Goal: Check status: Check status

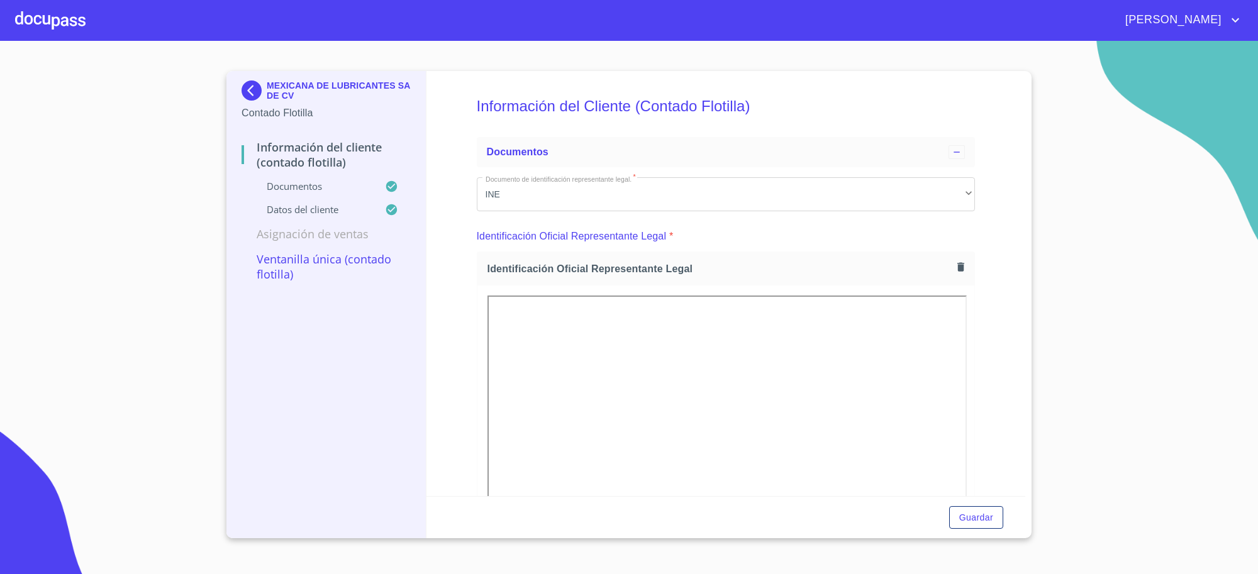
scroll to position [1940, 0]
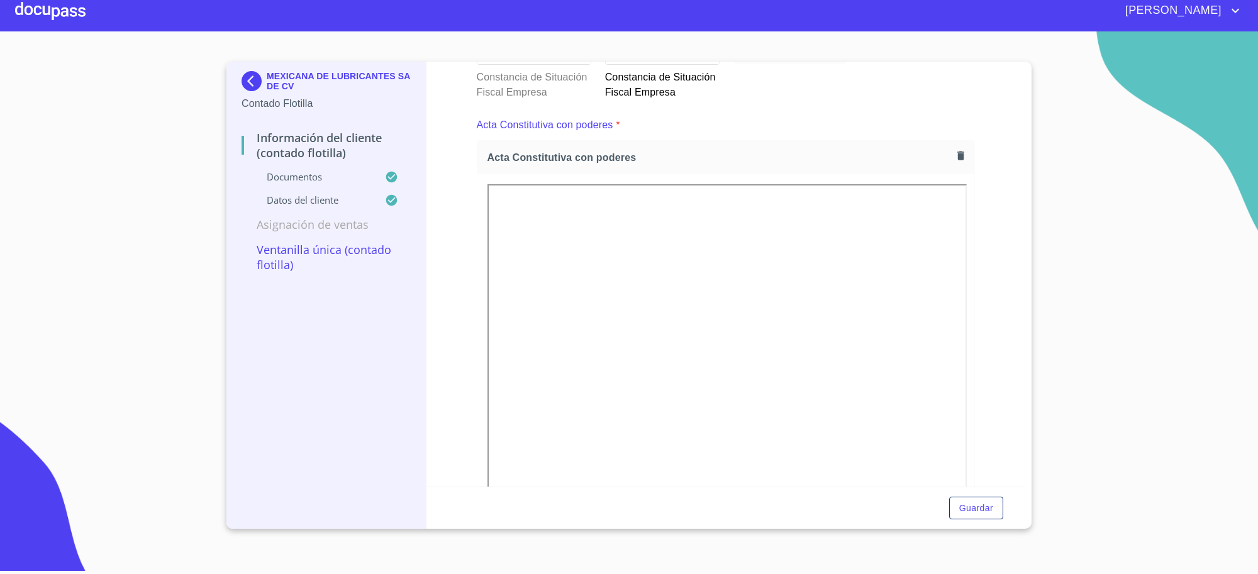
click at [249, 75] on img at bounding box center [254, 81] width 25 height 20
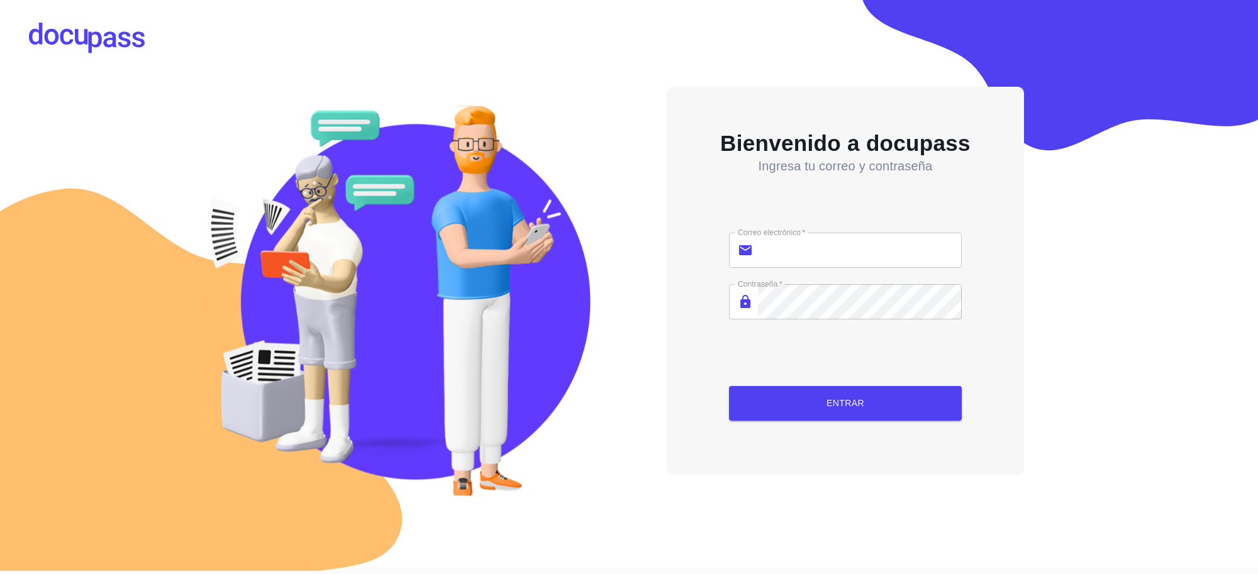
type input "[PERSON_NAME][EMAIL_ADDRESS][PERSON_NAME][DOMAIN_NAME]"
click at [847, 392] on button "Entrar" at bounding box center [845, 403] width 232 height 35
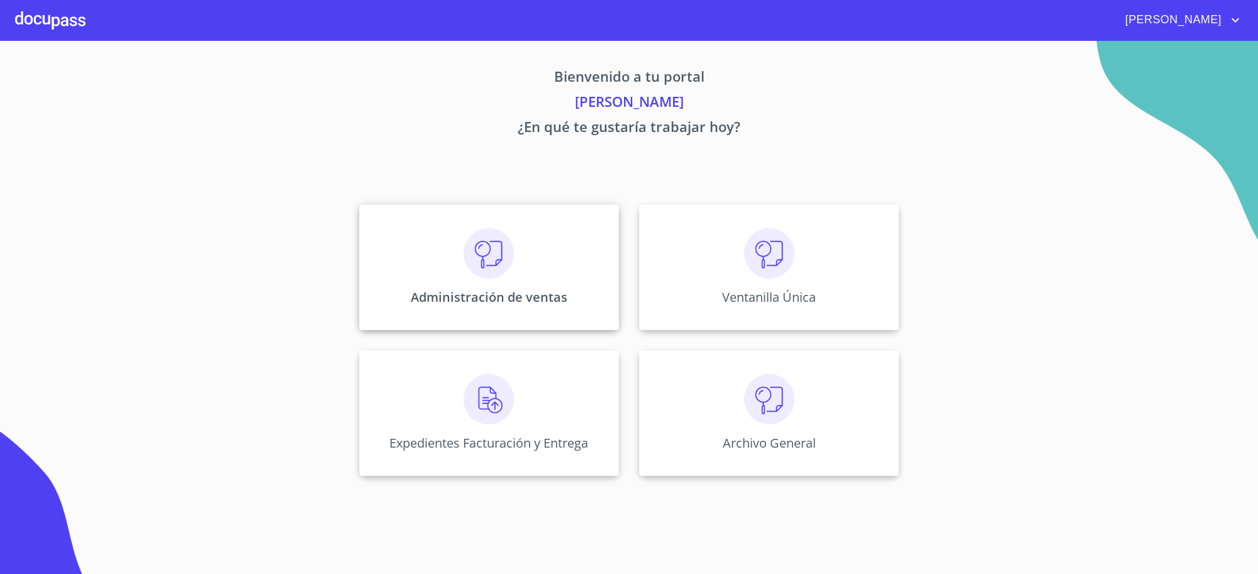
click at [539, 289] on p "Administración de ventas" at bounding box center [489, 297] width 157 height 17
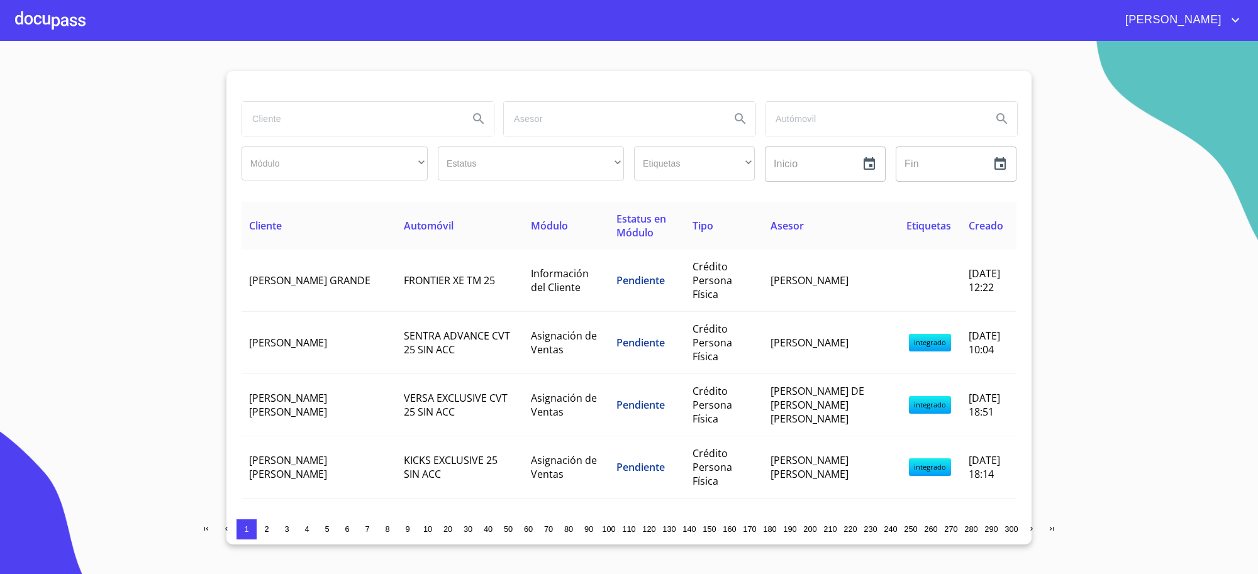
click at [434, 127] on input "search" at bounding box center [350, 119] width 216 height 34
type input "[PERSON_NAME]"
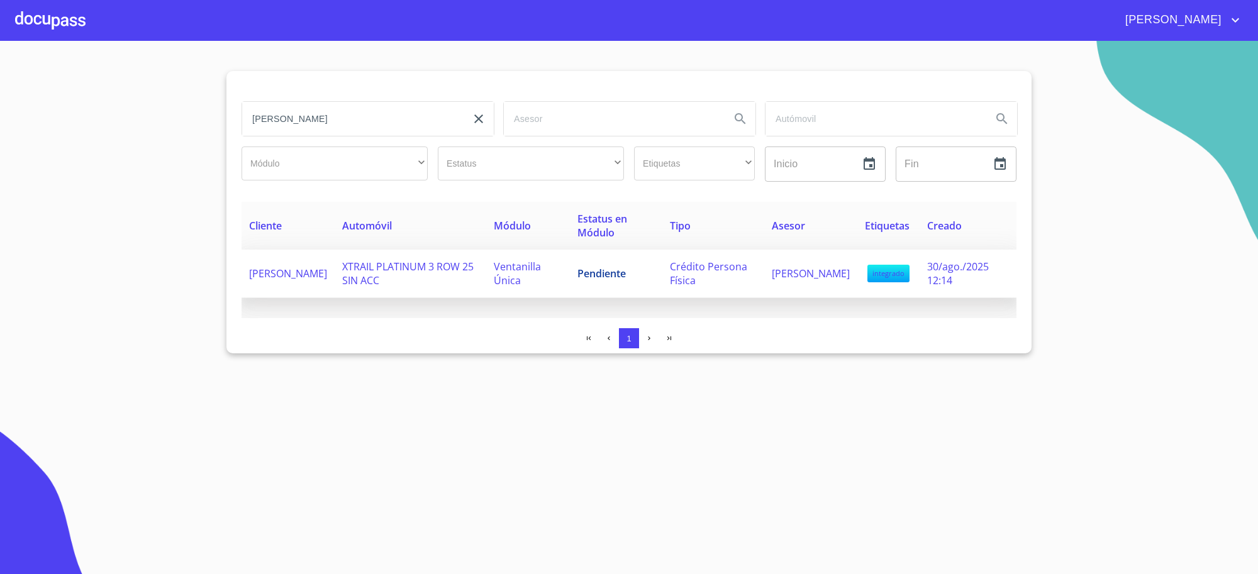
click at [457, 277] on td "XTRAIL PLATINUM 3 ROW 25 SIN ACC" at bounding box center [411, 274] width 152 height 48
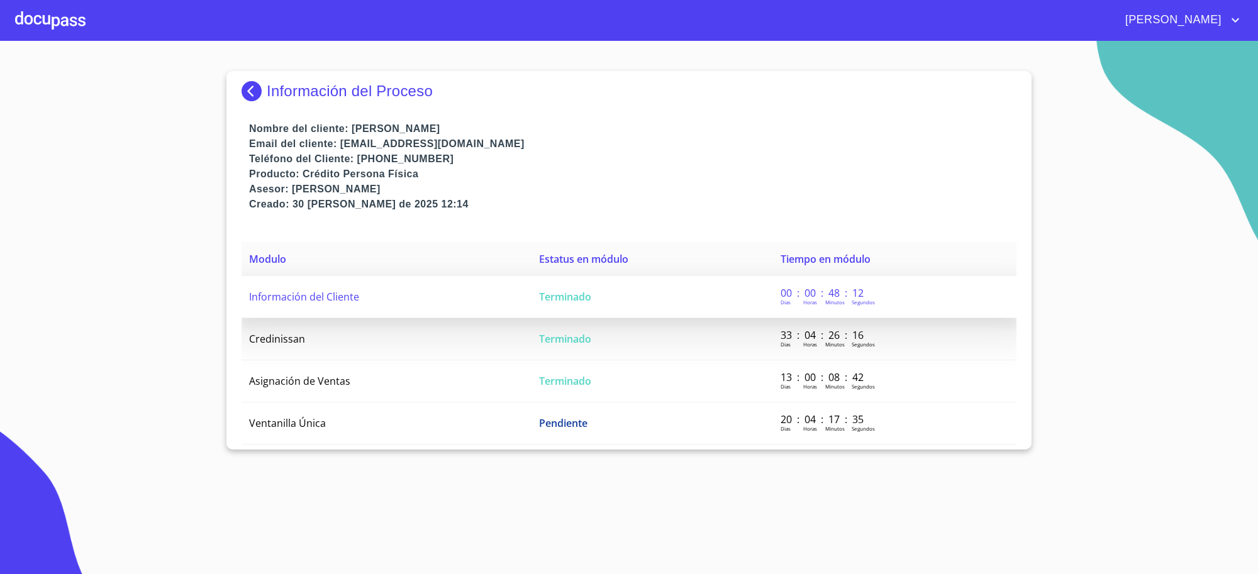
click at [623, 293] on td "Terminado" at bounding box center [653, 297] width 242 height 42
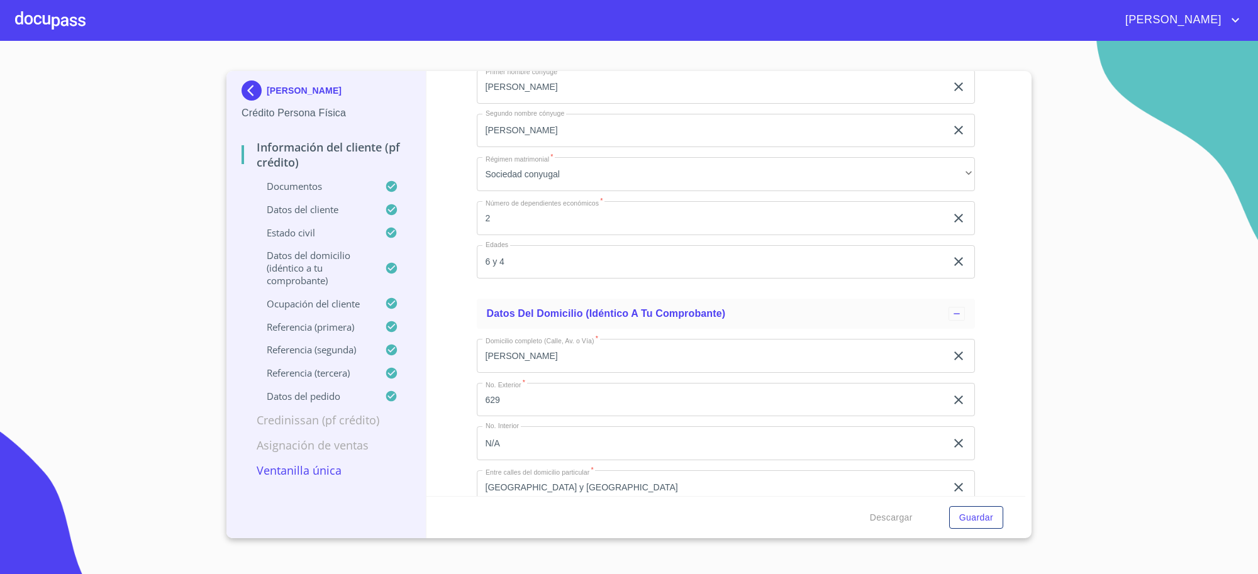
scroll to position [4666, 0]
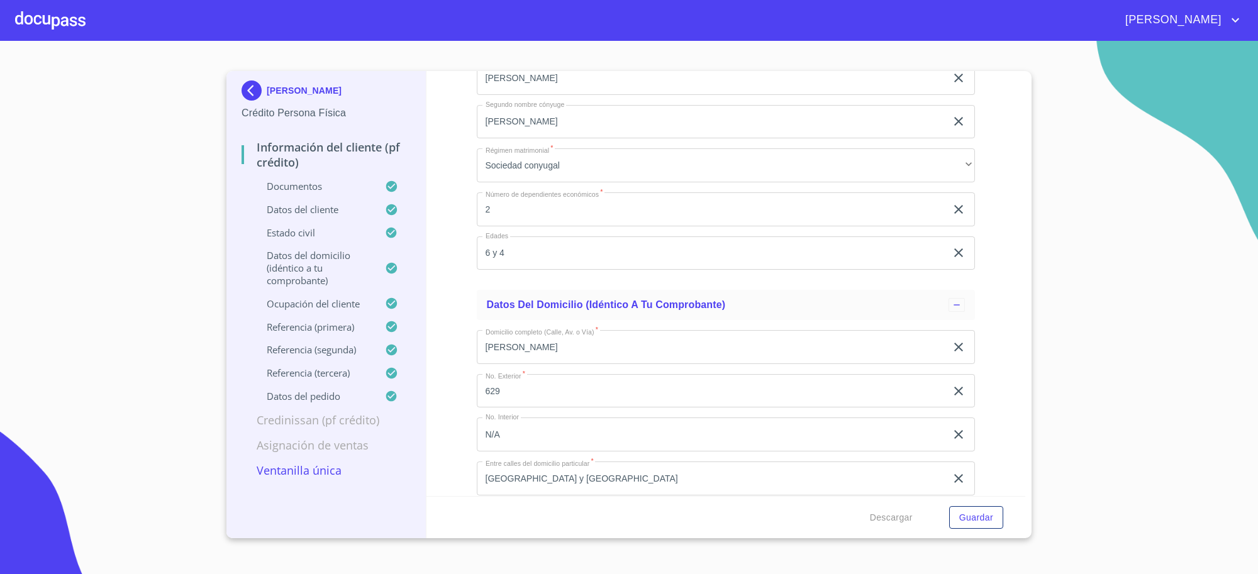
click at [247, 101] on div "[PERSON_NAME]" at bounding box center [326, 93] width 169 height 25
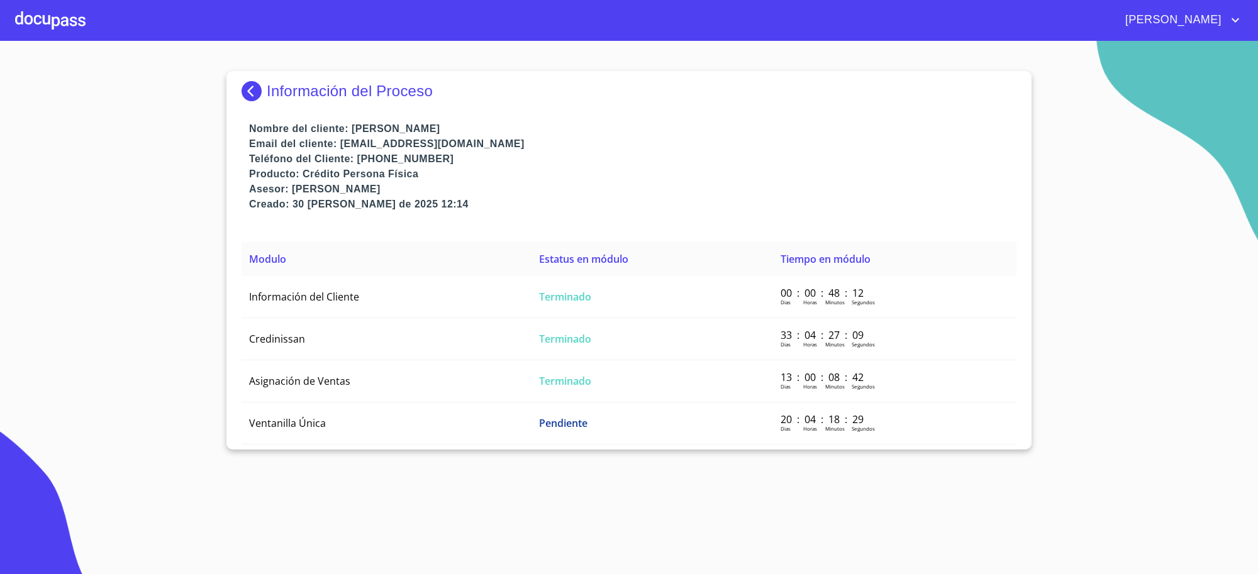
click at [259, 102] on div "Información del Proceso" at bounding box center [629, 96] width 775 height 50
click at [257, 74] on div "Información del Proceso" at bounding box center [629, 96] width 775 height 50
click at [255, 92] on img at bounding box center [254, 91] width 25 height 20
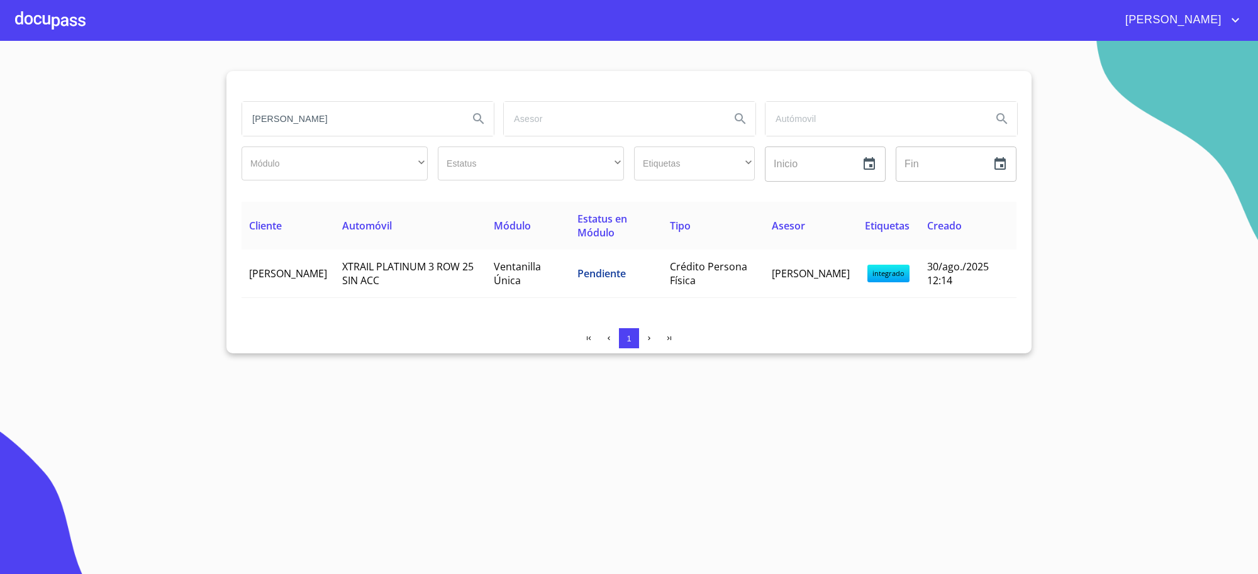
click at [318, 118] on input "[PERSON_NAME]" at bounding box center [350, 119] width 216 height 34
type input "[PERSON_NAME] [PERSON_NAME]"
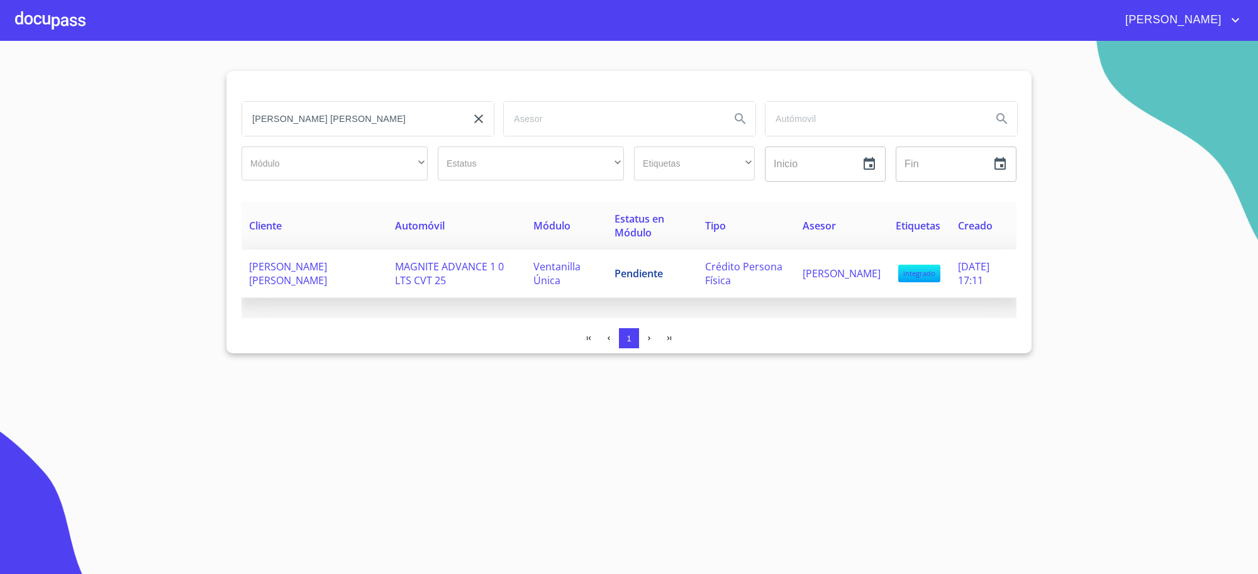
click at [630, 278] on span "Pendiente" at bounding box center [639, 274] width 48 height 14
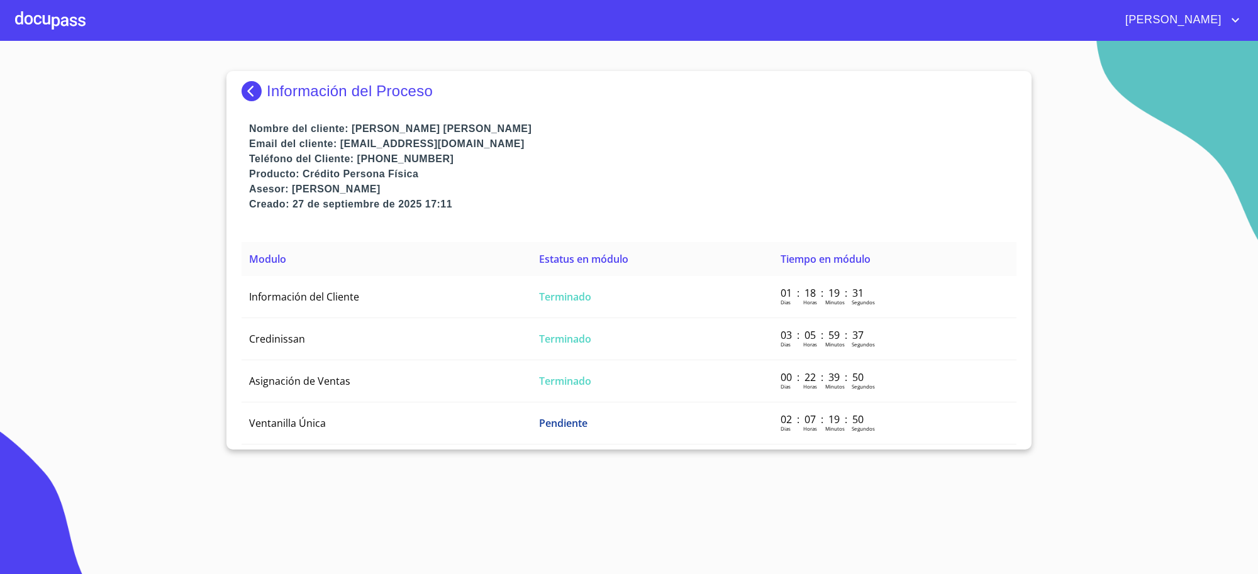
click at [630, 278] on td "Terminado" at bounding box center [653, 297] width 242 height 42
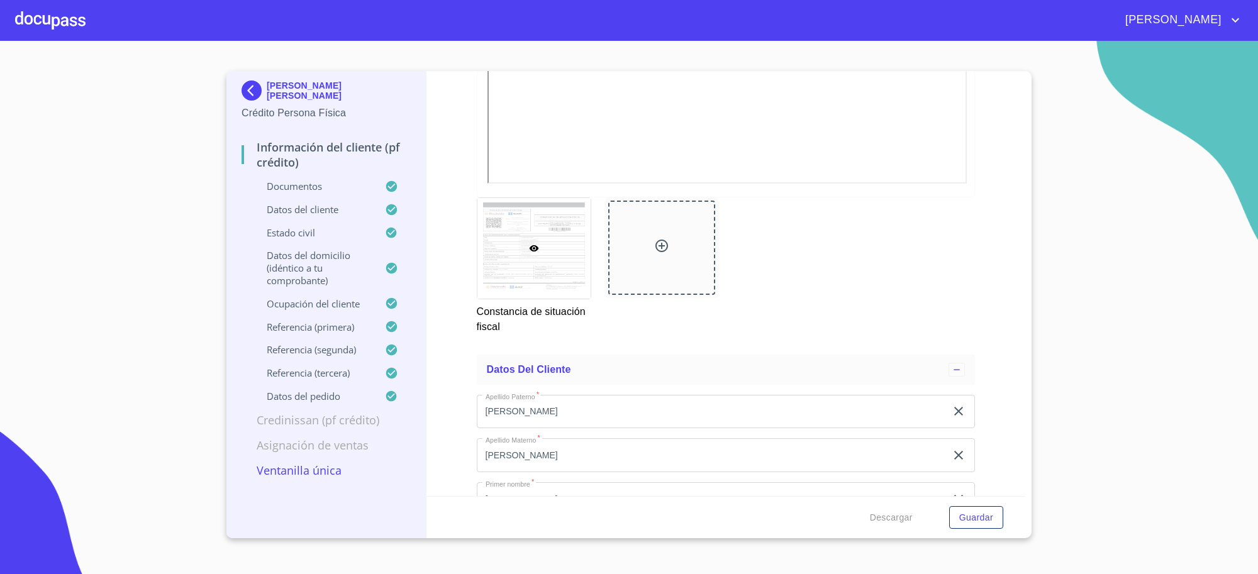
scroll to position [3932, 0]
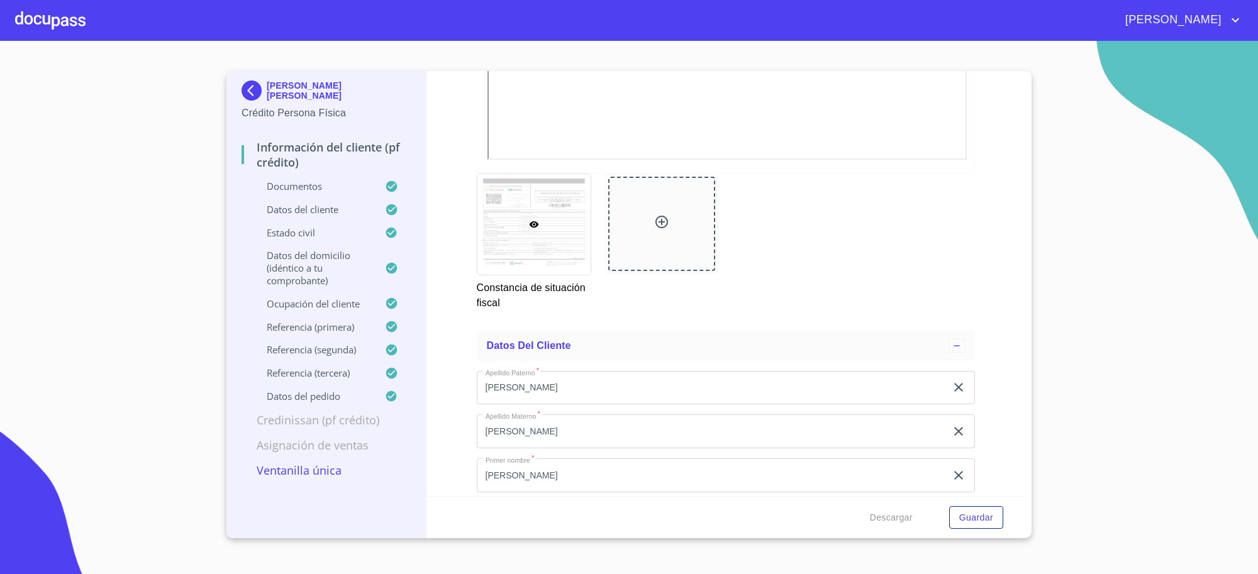
click at [278, 98] on p "[PERSON_NAME] [PERSON_NAME]" at bounding box center [339, 91] width 144 height 20
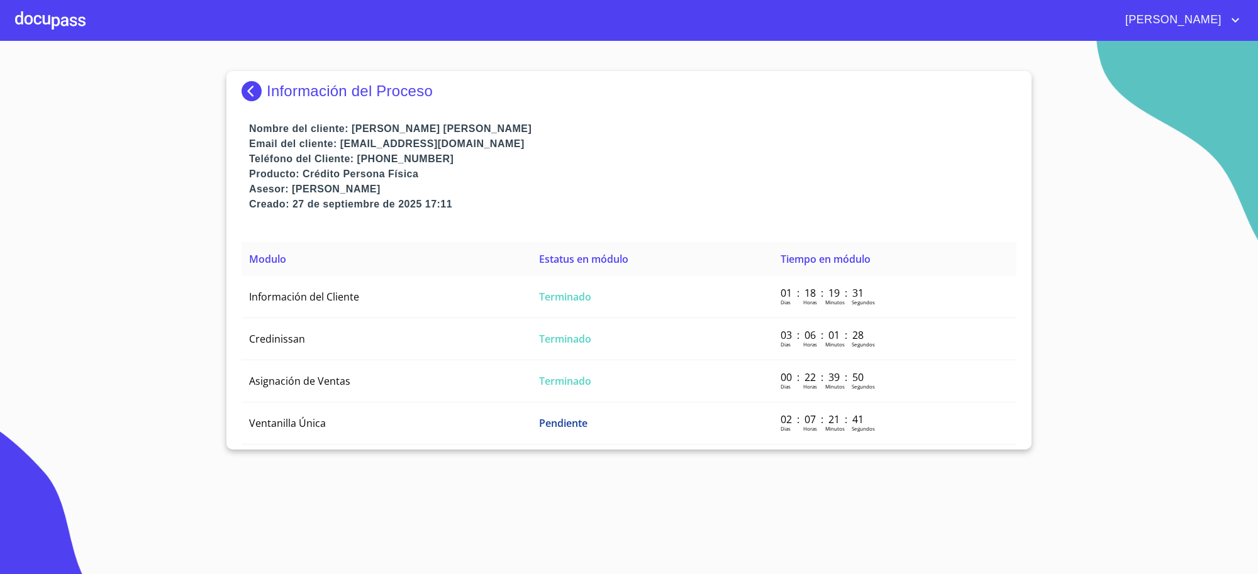
click at [280, 96] on p "Información del Proceso" at bounding box center [350, 91] width 166 height 18
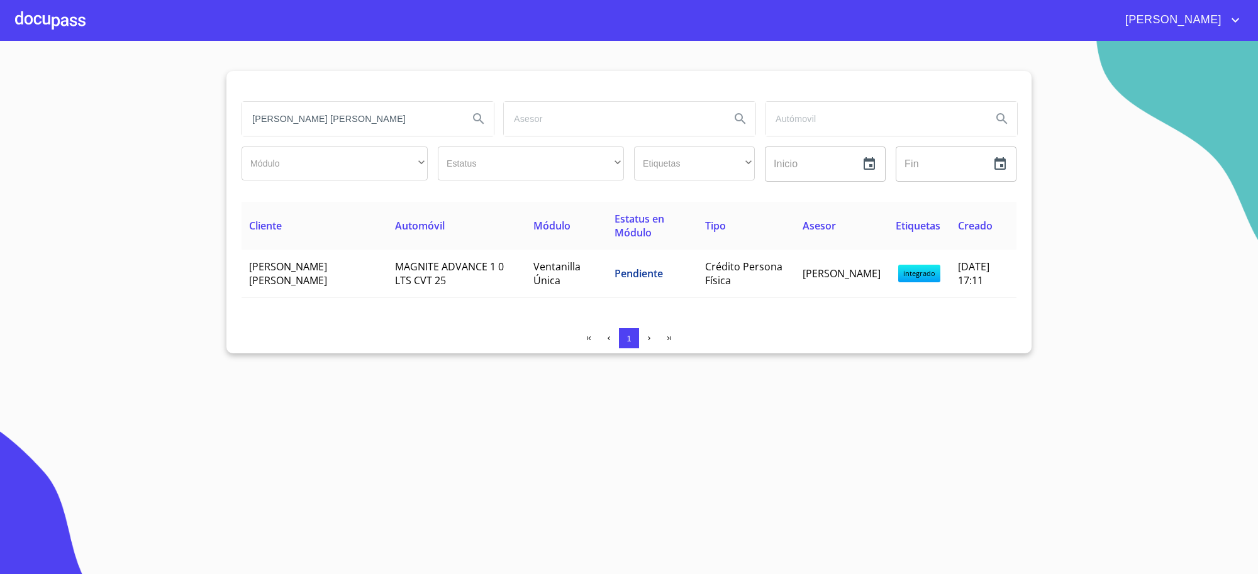
click at [348, 128] on input "[PERSON_NAME] [PERSON_NAME]" at bounding box center [350, 119] width 216 height 34
type input "[PERSON_NAME]"
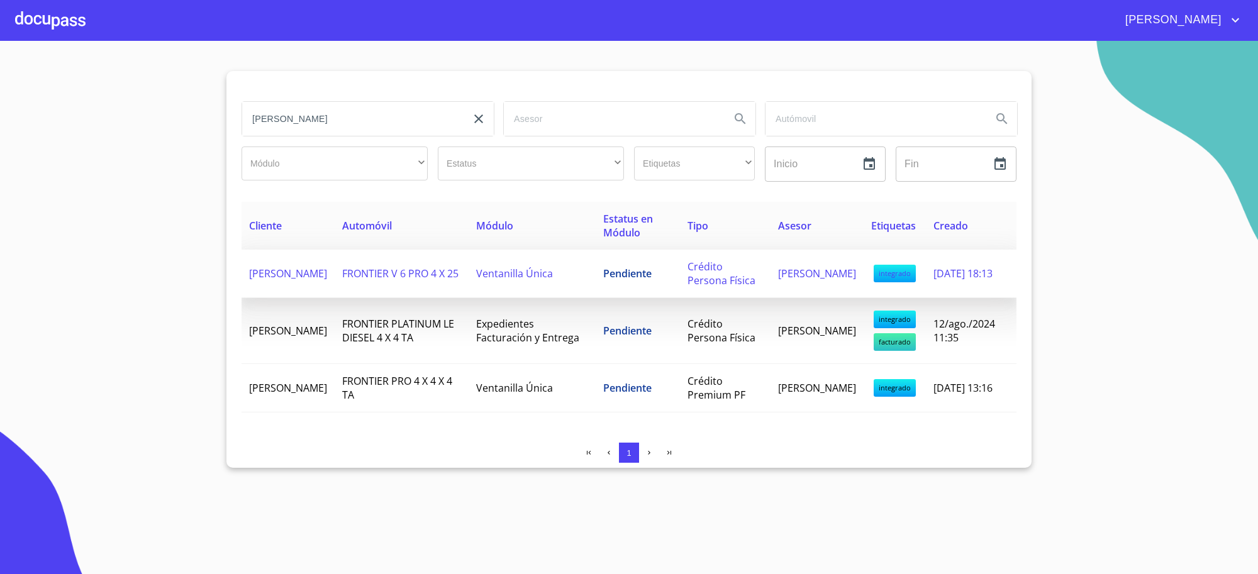
click at [624, 288] on td "Pendiente" at bounding box center [638, 274] width 84 height 48
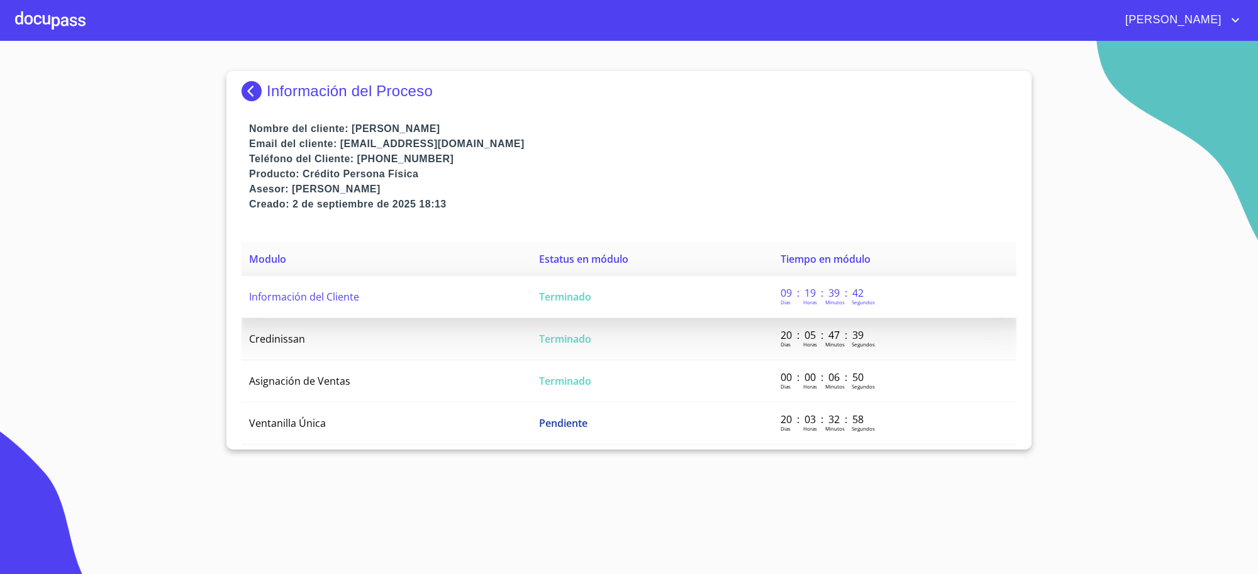
click at [663, 299] on td "Terminado" at bounding box center [653, 297] width 242 height 42
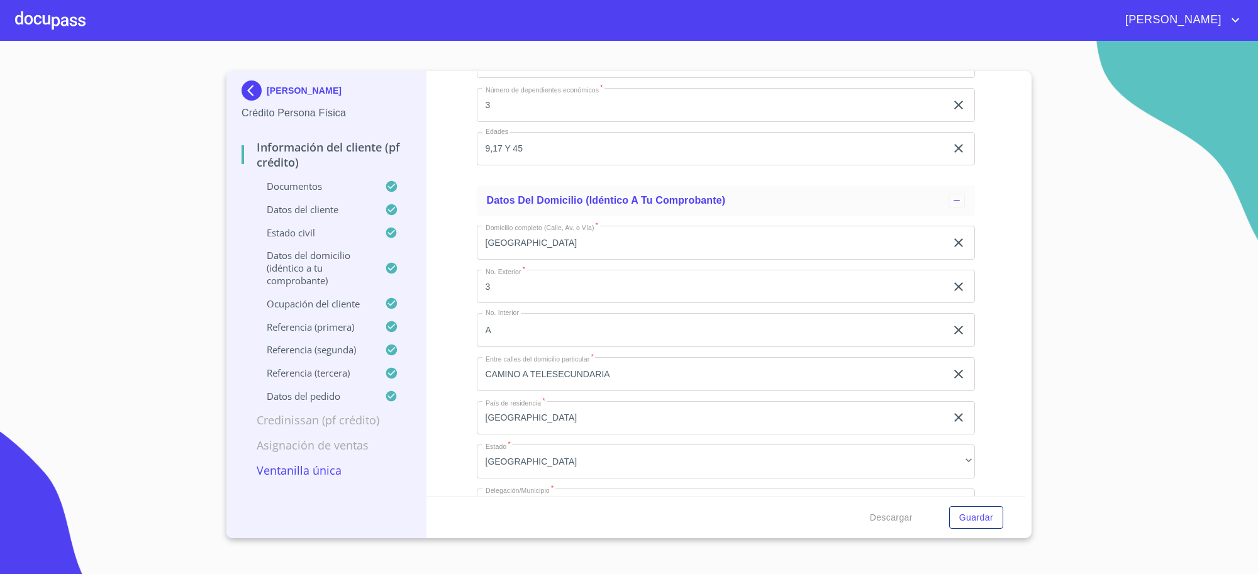
scroll to position [4771, 0]
click at [263, 62] on section "[PERSON_NAME] Crédito Persona Física Información del cliente (PF crédito) Docum…" at bounding box center [629, 308] width 1258 height 534
click at [263, 81] on img at bounding box center [254, 91] width 25 height 20
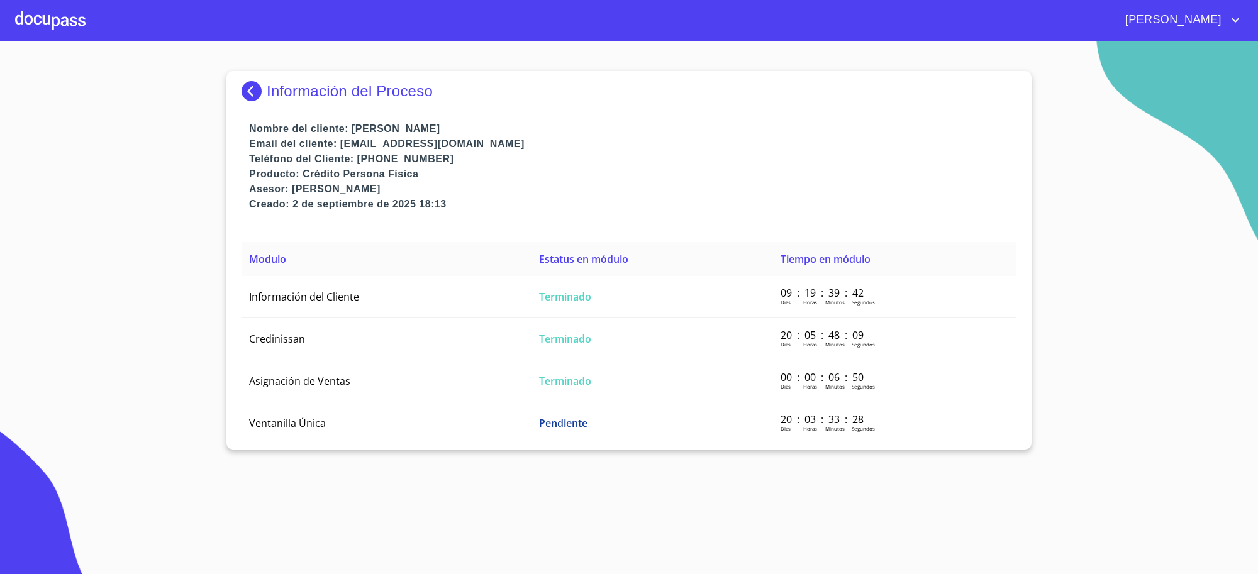
click at [313, 91] on p "Información del Proceso" at bounding box center [350, 91] width 166 height 18
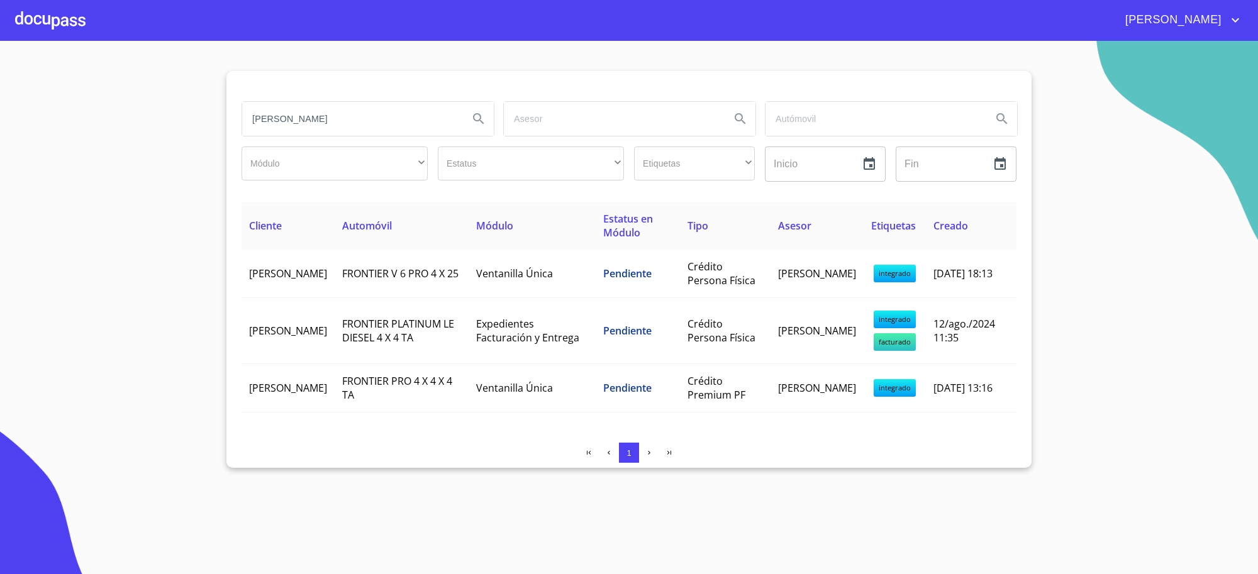
click at [413, 106] on input "[PERSON_NAME]" at bounding box center [350, 119] width 216 height 34
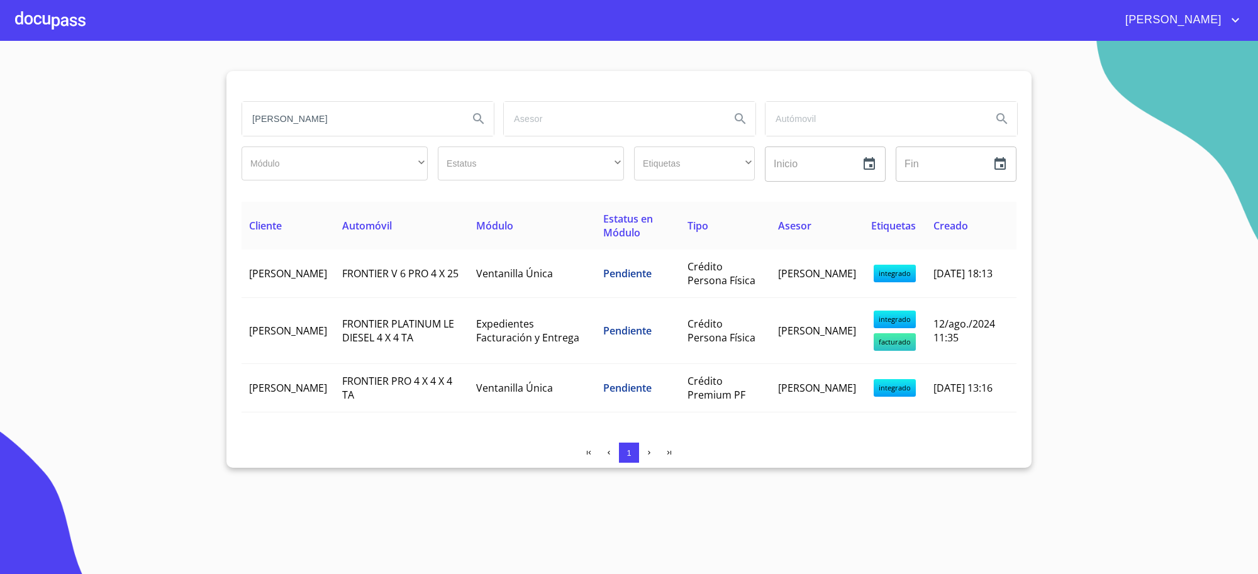
type input "[PERSON_NAME]"
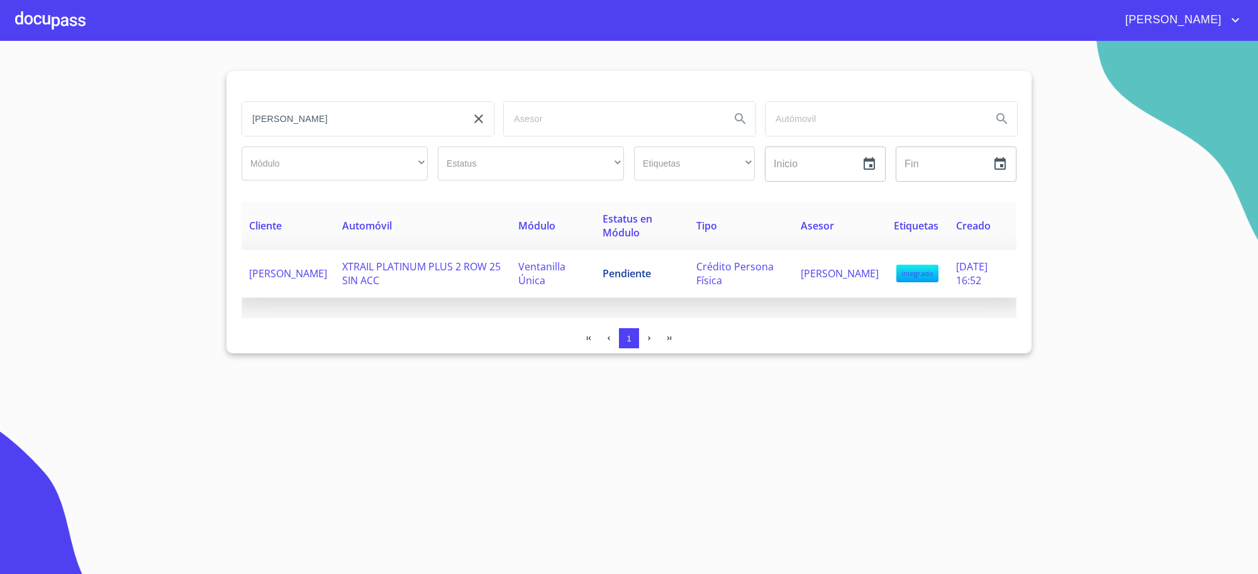
click at [568, 272] on td "Ventanilla Única" at bounding box center [553, 274] width 84 height 48
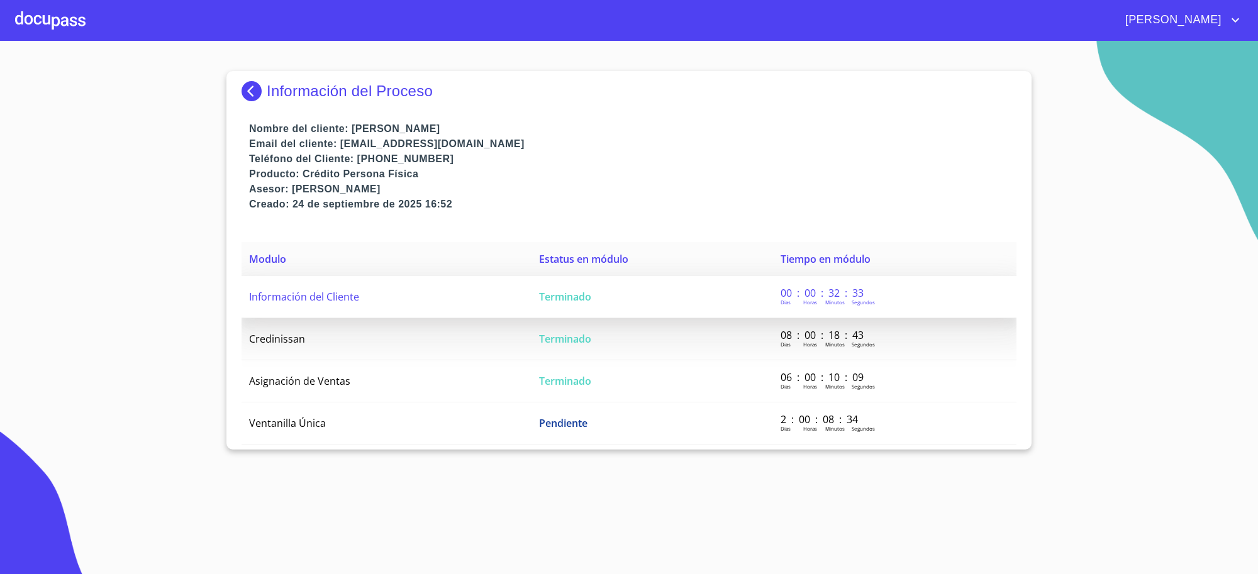
click at [542, 288] on td "Terminado" at bounding box center [653, 297] width 242 height 42
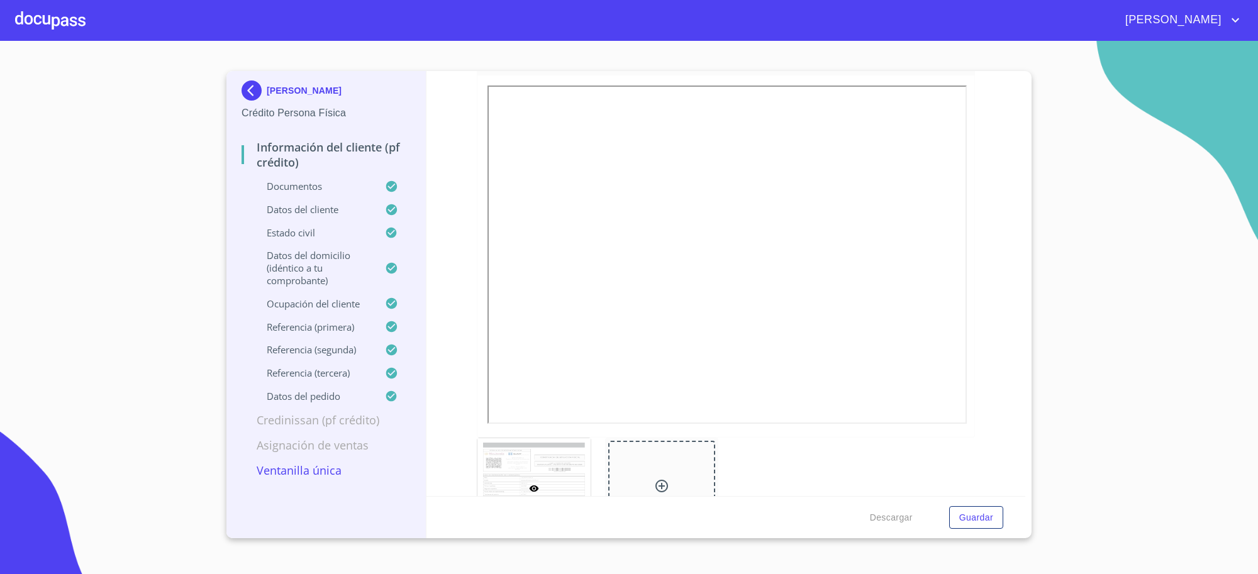
scroll to position [3682, 0]
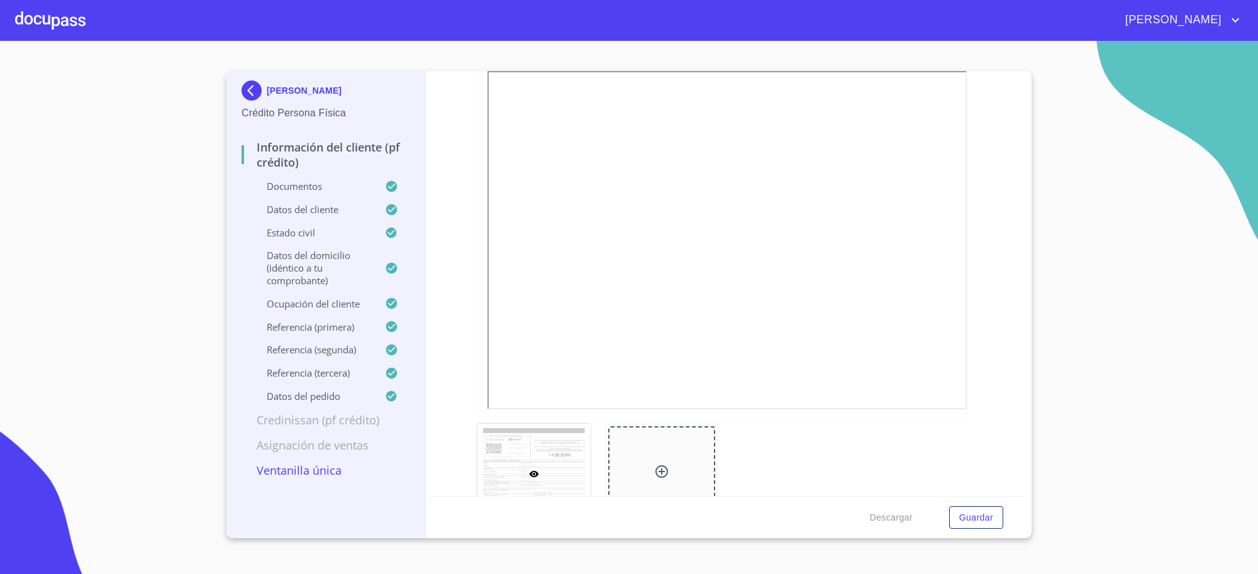
click at [255, 92] on img at bounding box center [254, 91] width 25 height 20
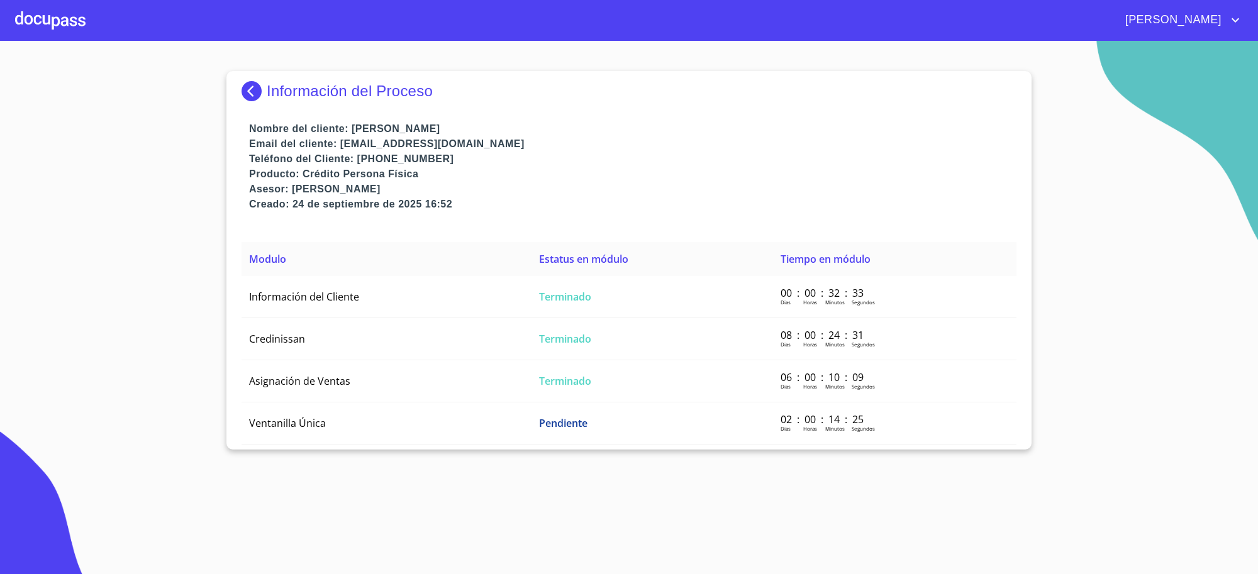
click at [255, 92] on img at bounding box center [254, 91] width 25 height 20
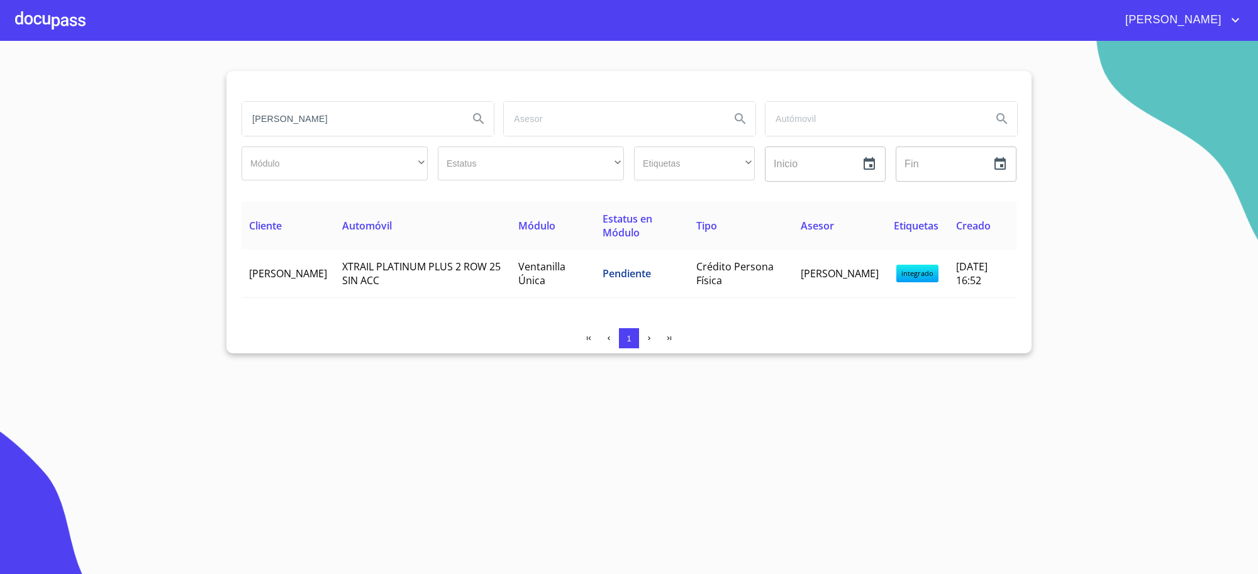
click at [325, 114] on input "[PERSON_NAME]" at bounding box center [350, 119] width 216 height 34
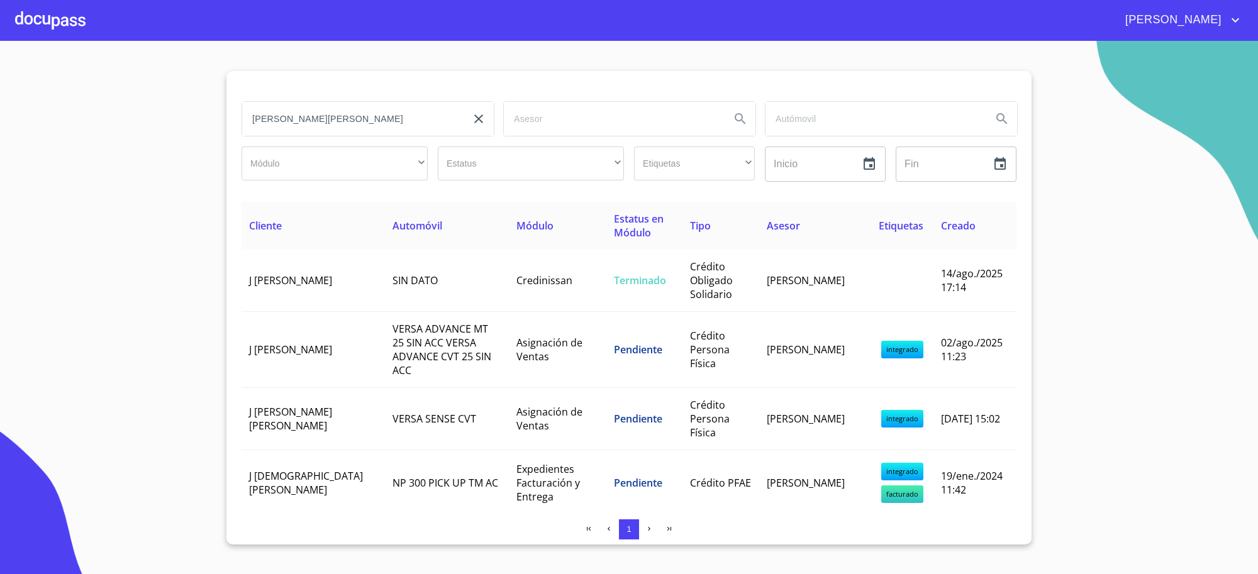
click at [316, 124] on input "[PERSON_NAME][PERSON_NAME]" at bounding box center [350, 119] width 216 height 34
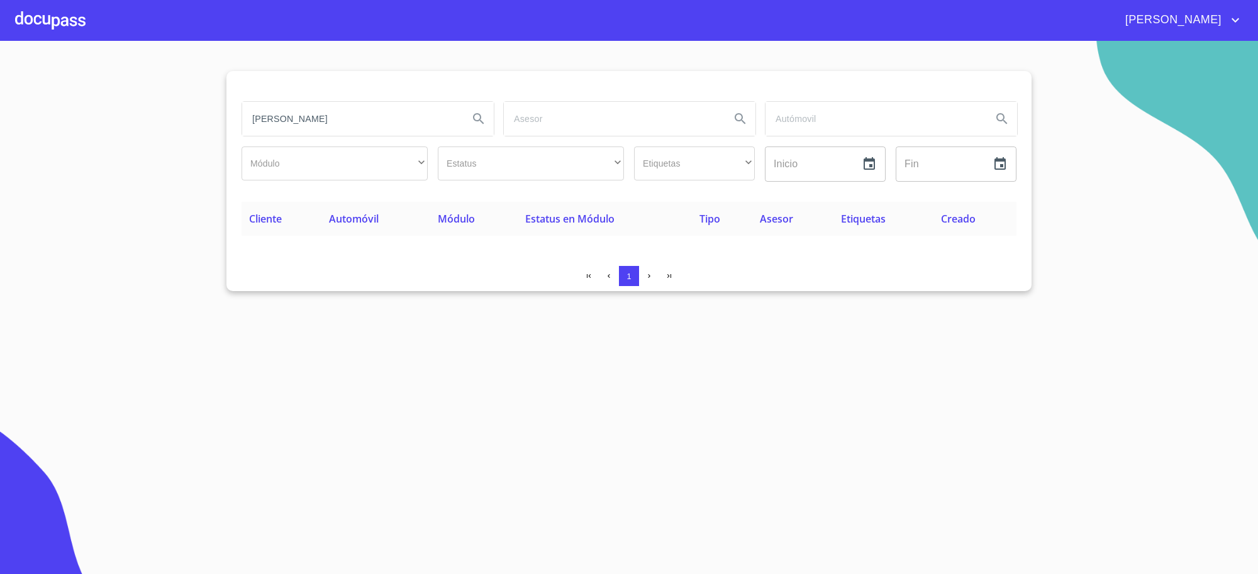
type input "J"
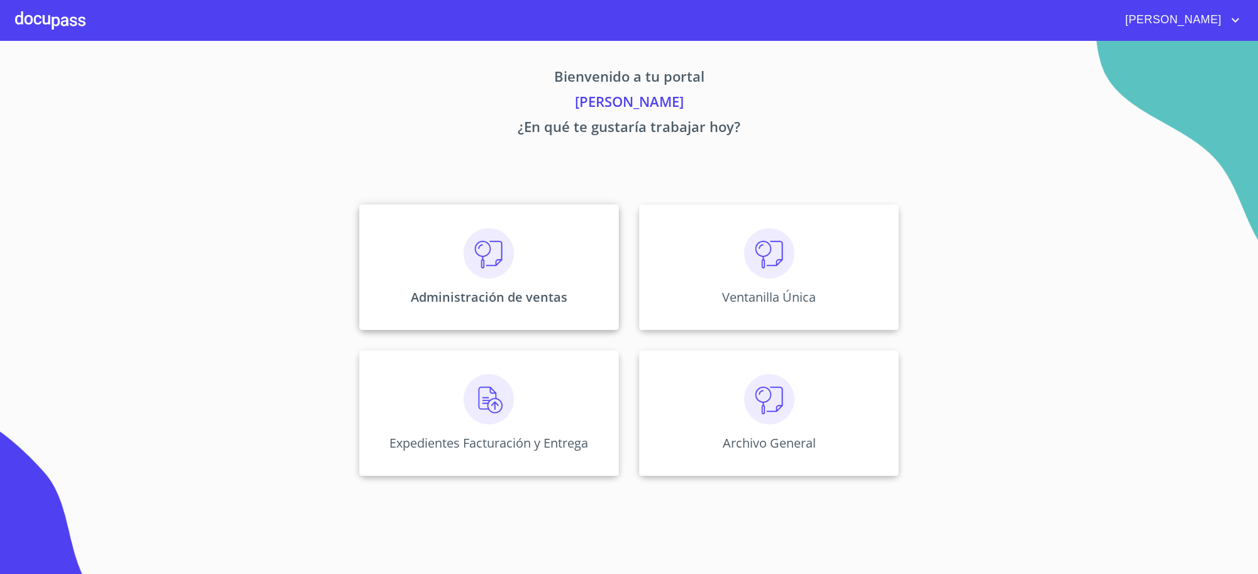
click at [400, 252] on div "Administración de ventas" at bounding box center [489, 267] width 260 height 126
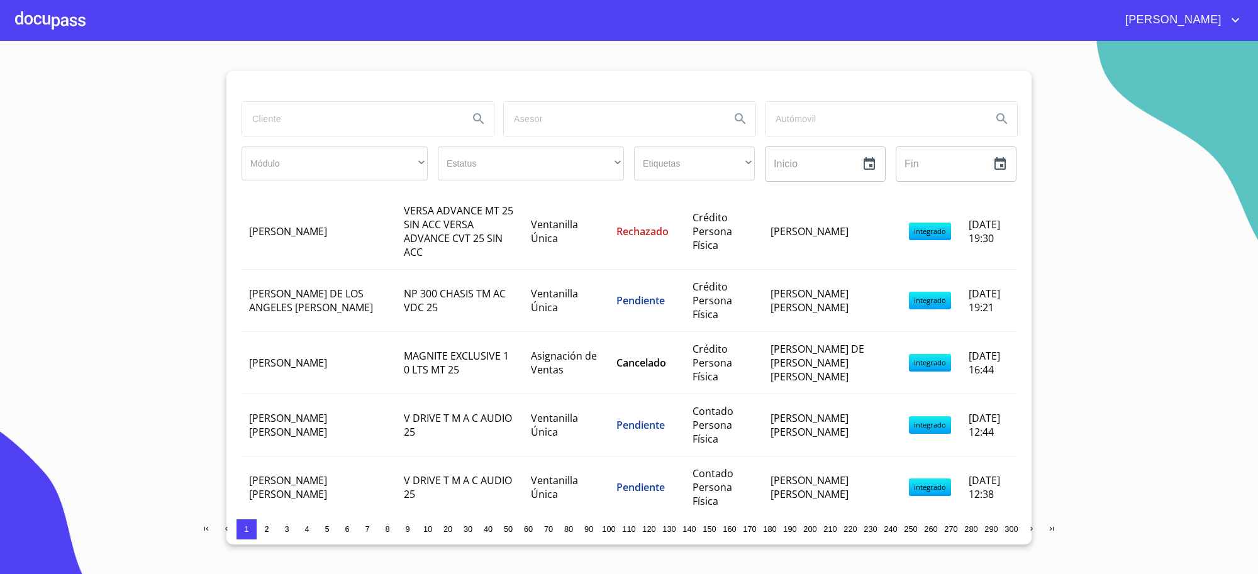
scroll to position [944, 0]
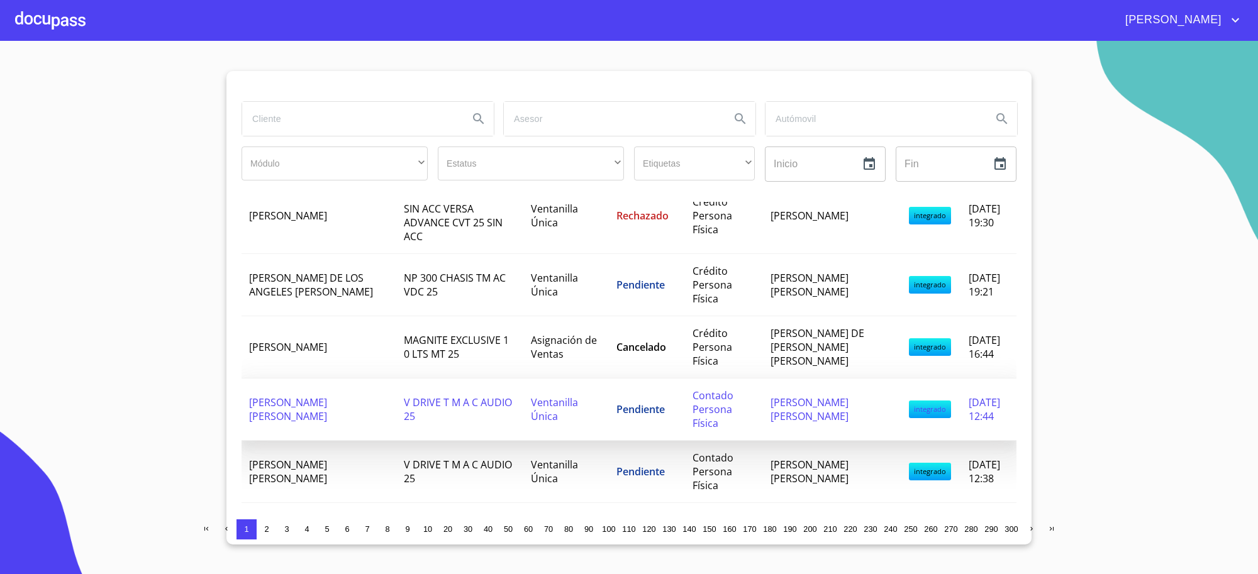
click at [467, 403] on td "V DRIVE T M A C AUDIO 25" at bounding box center [459, 410] width 127 height 62
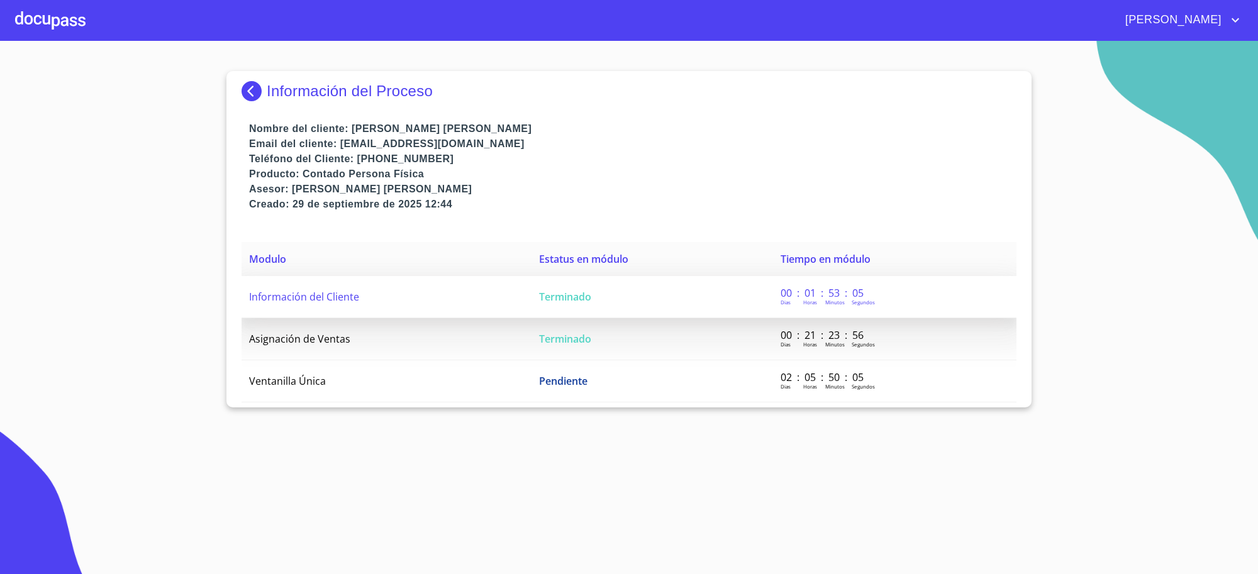
click at [608, 290] on td "Terminado" at bounding box center [653, 297] width 242 height 42
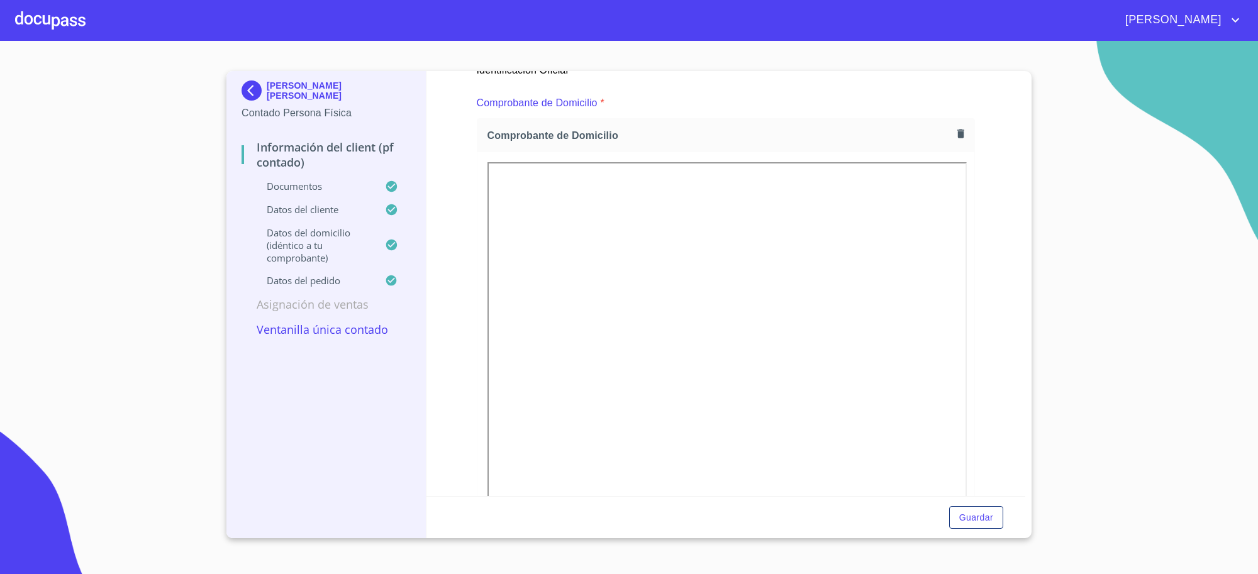
scroll to position [734, 0]
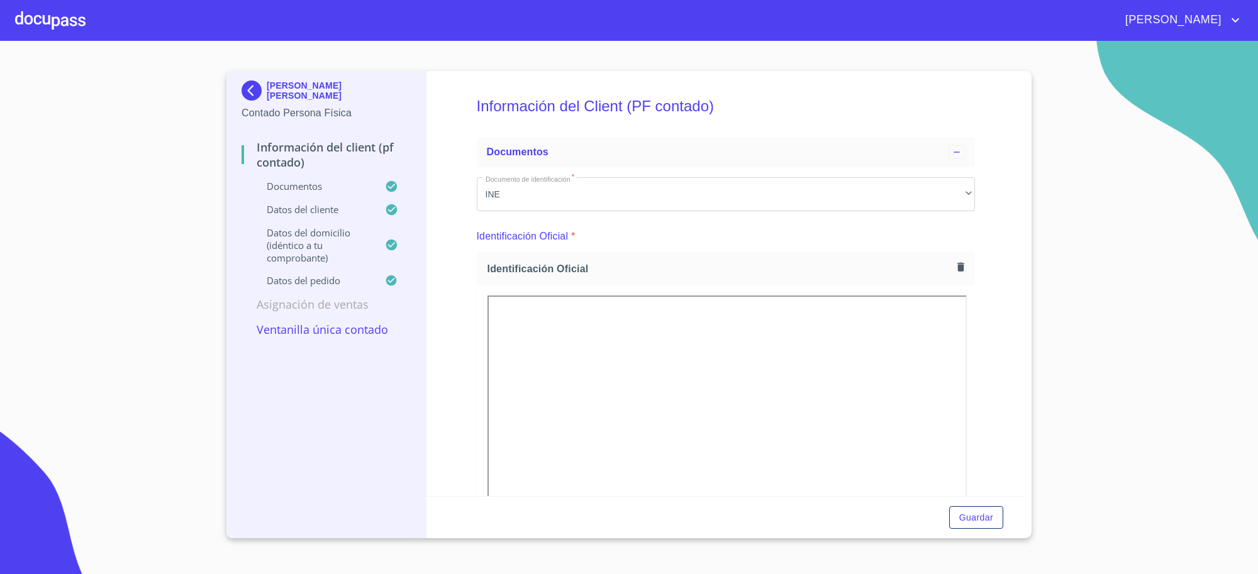
scroll to position [734, 0]
